Goal: Transaction & Acquisition: Purchase product/service

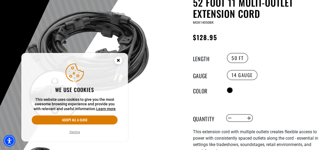
scroll to position [72, 0]
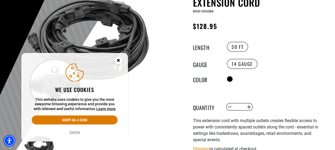
click at [120, 59] on circle "Close this option" at bounding box center [118, 61] width 8 height 8
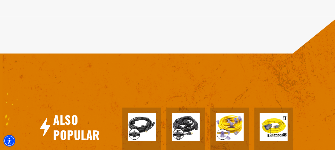
scroll to position [495, 0]
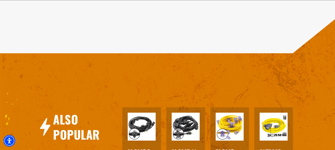
click at [263, 90] on div "Also Popular 32 Foot 7 Multi-Outlet Extension Cord View Product 30 Foot 11 Mult…" at bounding box center [169, 133] width 339 height 232
click at [234, 126] on img at bounding box center [230, 127] width 28 height 28
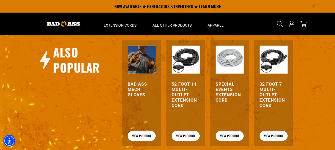
scroll to position [631, 0]
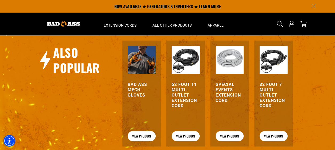
click at [227, 96] on h3 "Special Events Extension Cord" at bounding box center [230, 92] width 28 height 21
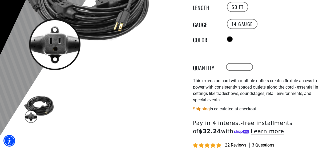
scroll to position [114, 0]
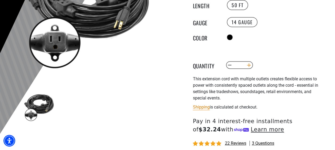
click at [246, 65] on button "Increase quantity for 52 Foot 11 Multi-Outlet Extension Cord" at bounding box center [249, 65] width 8 height 9
type input "*"
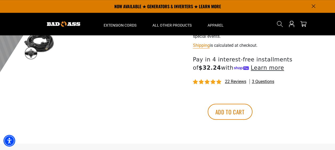
scroll to position [175, 0]
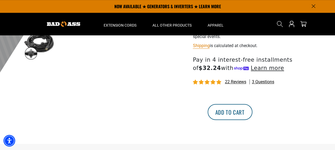
click at [253, 113] on button "Add to cart" at bounding box center [230, 112] width 45 height 16
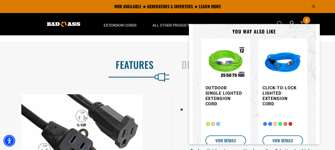
scroll to position [108, 0]
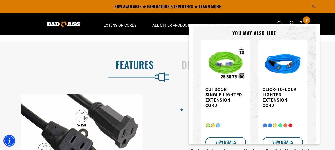
click at [328, 69] on div "Details & Specs" at bounding box center [253, 66] width 160 height 22
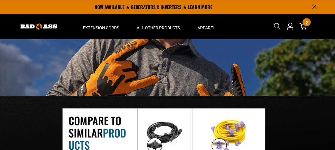
scroll to position [672, 0]
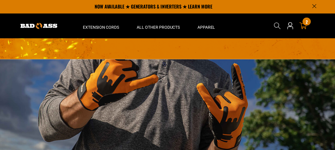
click at [307, 21] on span "2" at bounding box center [307, 20] width 2 height 4
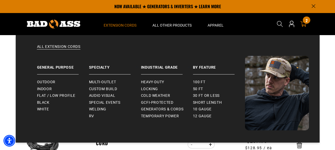
click at [128, 27] on span "Extension Cords" at bounding box center [120, 25] width 33 height 5
click at [112, 90] on span "Custom Build" at bounding box center [103, 89] width 28 height 5
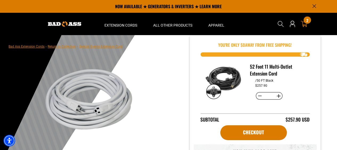
drag, startPoint x: 301, startPoint y: 25, endPoint x: 308, endPoint y: 21, distance: 7.4
click at [308, 21] on span "2" at bounding box center [308, 20] width 2 height 4
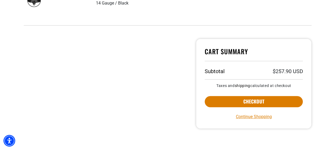
scroll to position [175, 0]
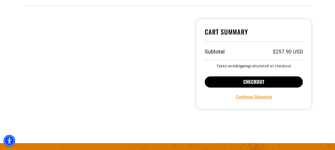
click at [261, 80] on button "Checkout" at bounding box center [254, 82] width 98 height 11
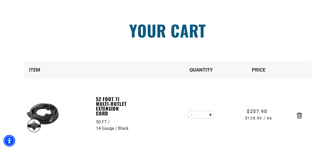
scroll to position [30, 0]
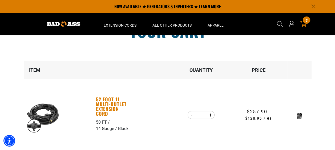
click at [108, 109] on link "52 Foot 11 Multi-Outlet Extension Cord" at bounding box center [114, 106] width 37 height 19
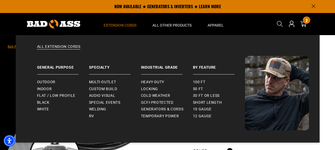
click at [119, 23] on span "Extension Cords" at bounding box center [120, 25] width 33 height 5
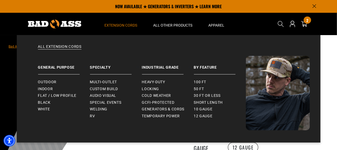
click at [118, 26] on span "Extension Cords" at bounding box center [121, 25] width 33 height 5
click at [111, 80] on link "Multi-Outlet" at bounding box center [116, 82] width 52 height 7
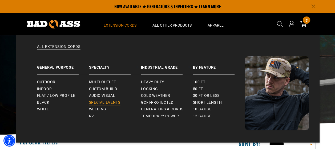
click at [115, 103] on span "Special Events" at bounding box center [104, 103] width 31 height 5
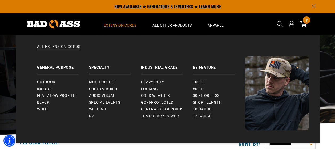
click at [126, 25] on span "Extension Cords" at bounding box center [120, 25] width 33 height 5
click at [107, 83] on span "Multi-Outlet" at bounding box center [102, 82] width 27 height 5
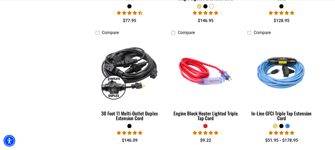
scroll to position [245, 0]
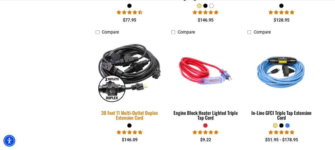
click at [135, 113] on div "30 Foot 11 Multi-Outlet Duplex Extension Cord" at bounding box center [130, 116] width 68 height 10
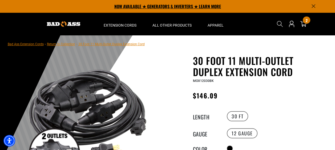
scroll to position [2, 0]
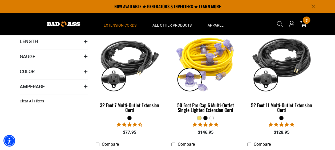
scroll to position [133, 0]
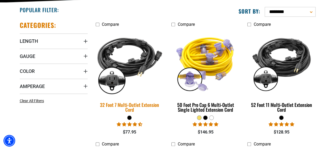
click at [131, 105] on div "32 Foot 7 Multi-Outlet Extension Cord" at bounding box center [130, 108] width 68 height 10
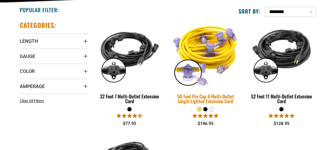
click at [202, 98] on div "50 Foot Pro Cap 6 Multi-Outlet Single Lighted Extension Cord" at bounding box center [205, 99] width 68 height 10
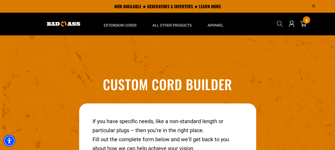
scroll to position [573, 0]
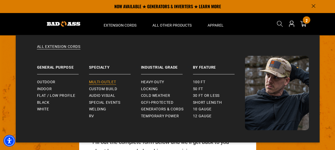
click at [110, 83] on span "Multi-Outlet" at bounding box center [102, 82] width 27 height 5
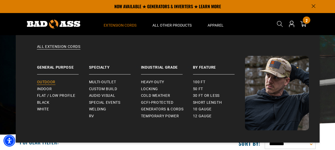
click at [49, 81] on span "Outdoor" at bounding box center [46, 82] width 18 height 5
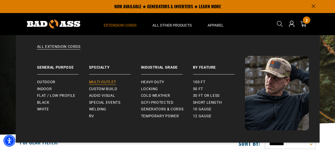
click at [115, 81] on span "Multi-Outlet" at bounding box center [102, 82] width 27 height 5
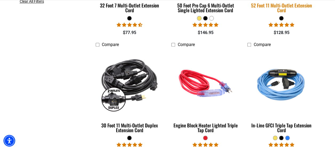
scroll to position [241, 0]
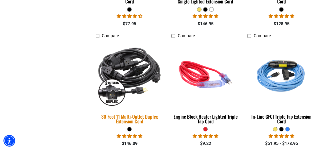
click at [129, 116] on div "30 Foot 11 Multi-Outlet Duplex Extension Cord" at bounding box center [130, 119] width 68 height 10
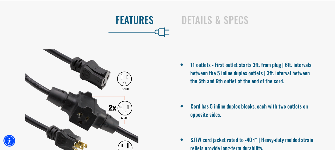
scroll to position [343, 0]
